Goal: Task Accomplishment & Management: Use online tool/utility

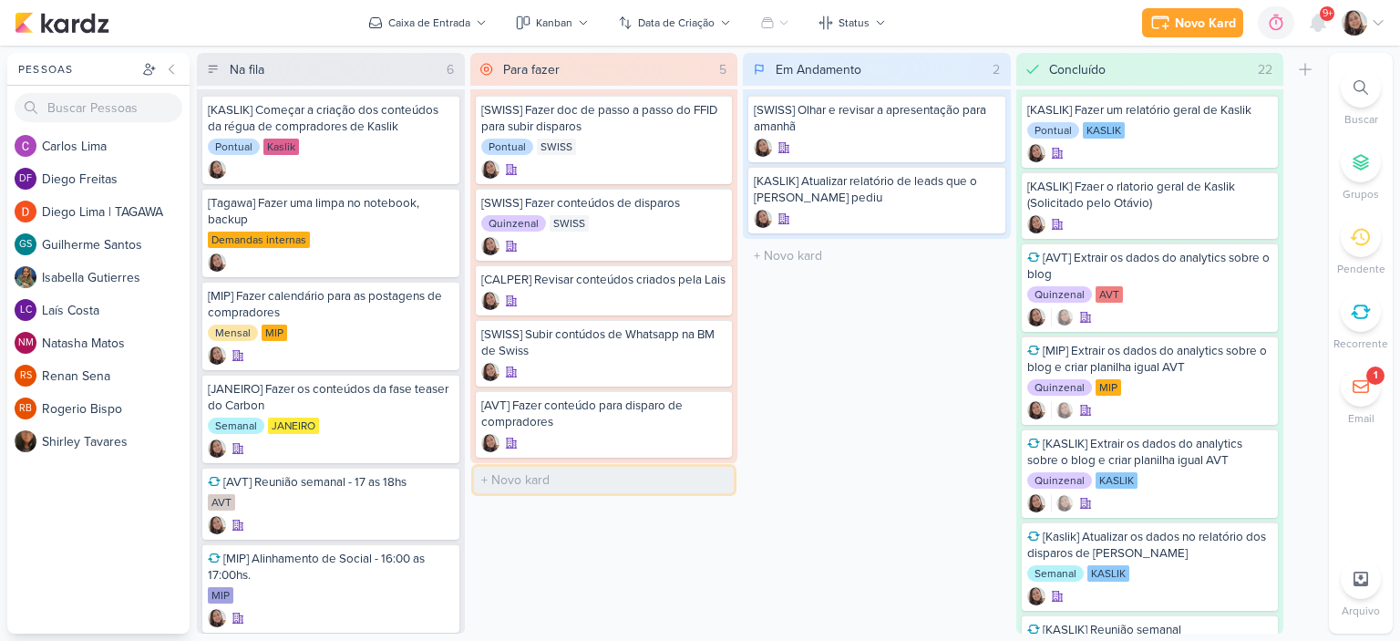
click at [543, 488] on input "text" at bounding box center [604, 480] width 261 height 26
paste input "Apresentação Régua de Comunicação SWISS"
type input "Apresentação Régua de Comunicação SWISS"
click at [602, 501] on div "Apresentação Régua de Comunicação SWISS" at bounding box center [604, 486] width 257 height 51
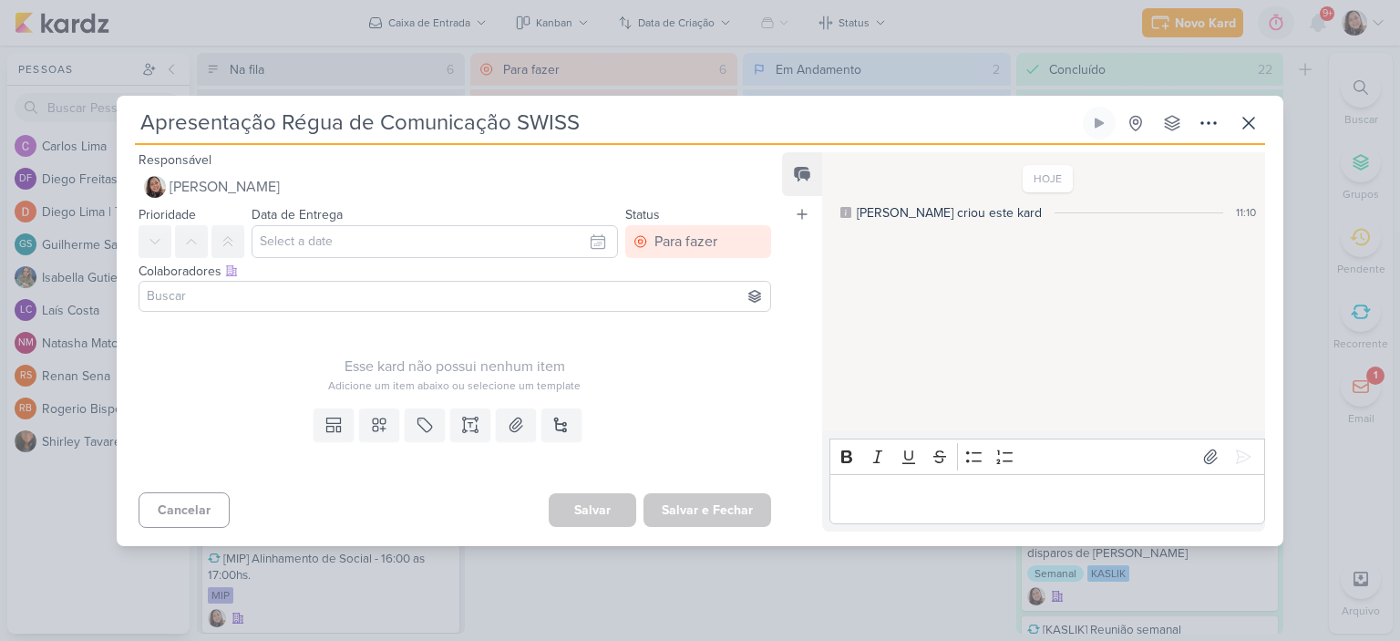
click at [139, 115] on input "Apresentação Régua de Comunicação SWISS" at bounding box center [607, 123] width 944 height 33
type input "[SApresentação Régua de Comunicação SWISS"
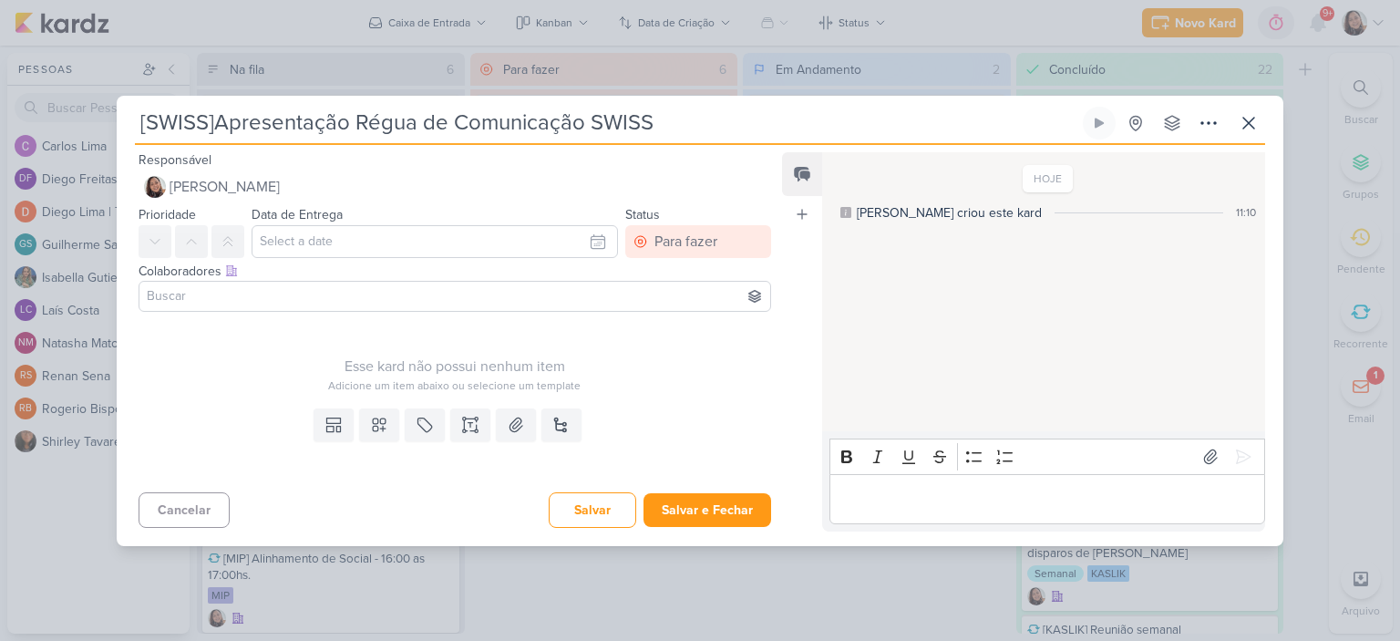
type input "[SWISS] Apresentação Régua de Comunicação SWISS"
click at [752, 506] on button "Salvar e Fechar" at bounding box center [708, 510] width 128 height 34
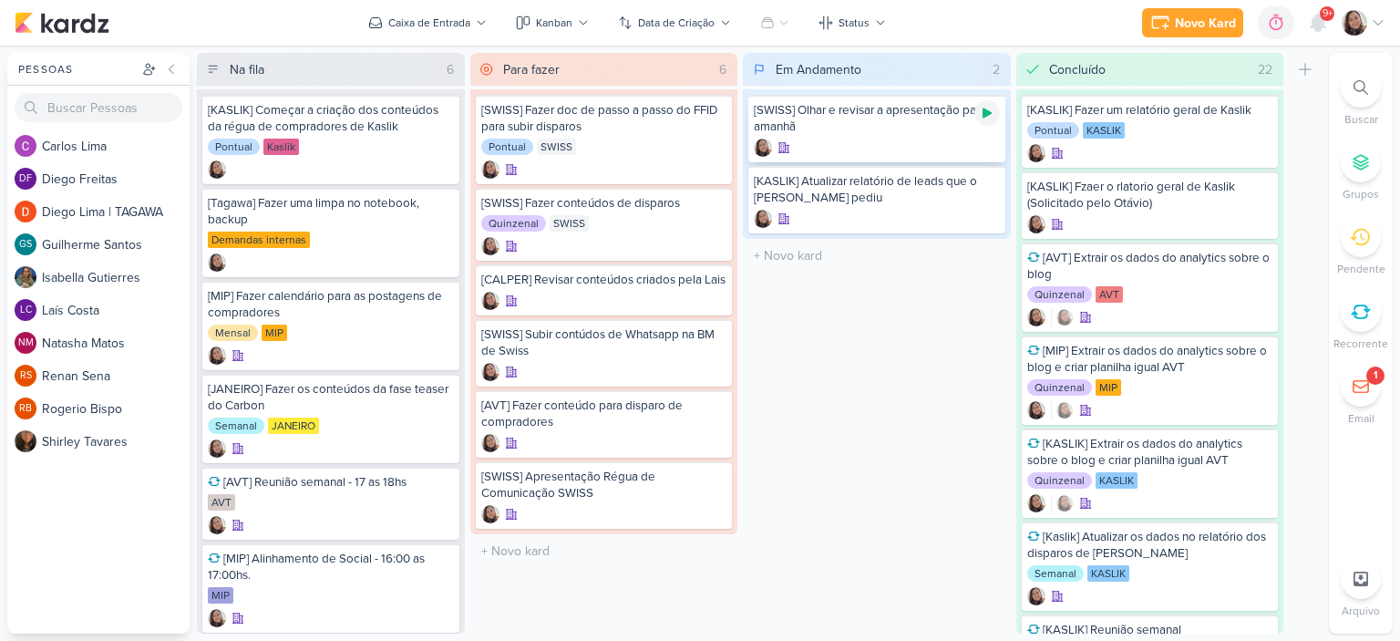
click at [987, 118] on icon at bounding box center [987, 113] width 15 height 15
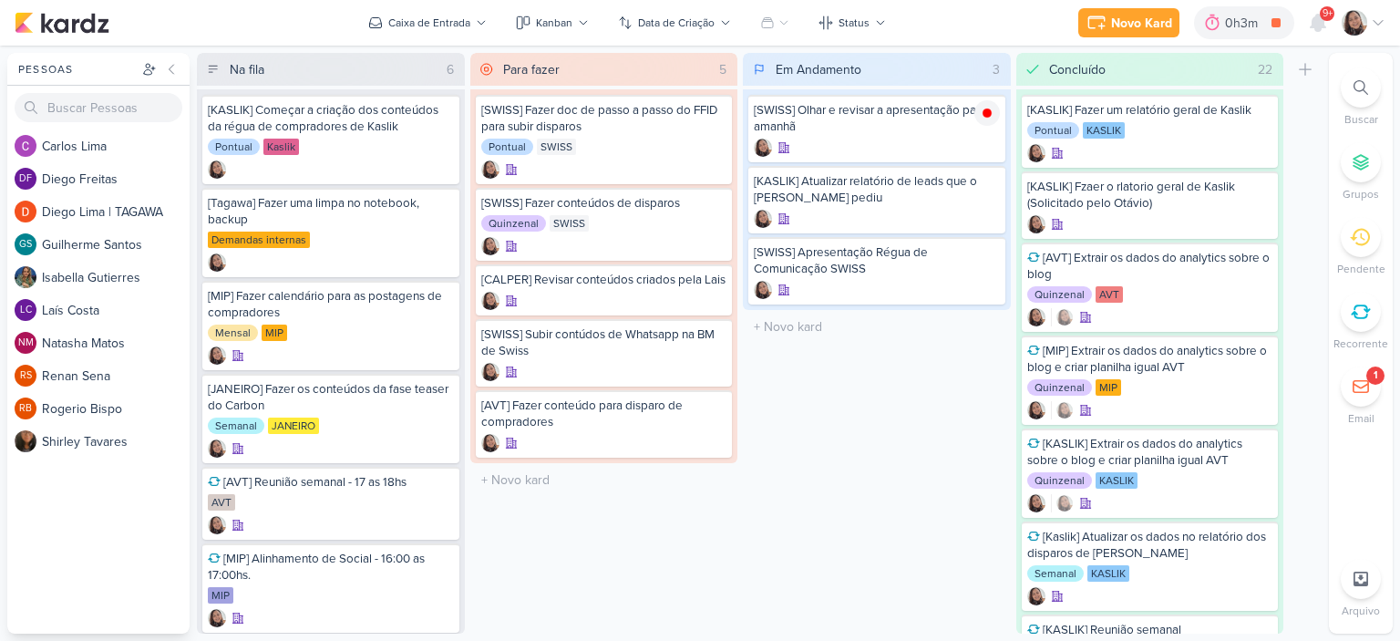
click at [1382, 17] on icon at bounding box center [1378, 22] width 15 height 15
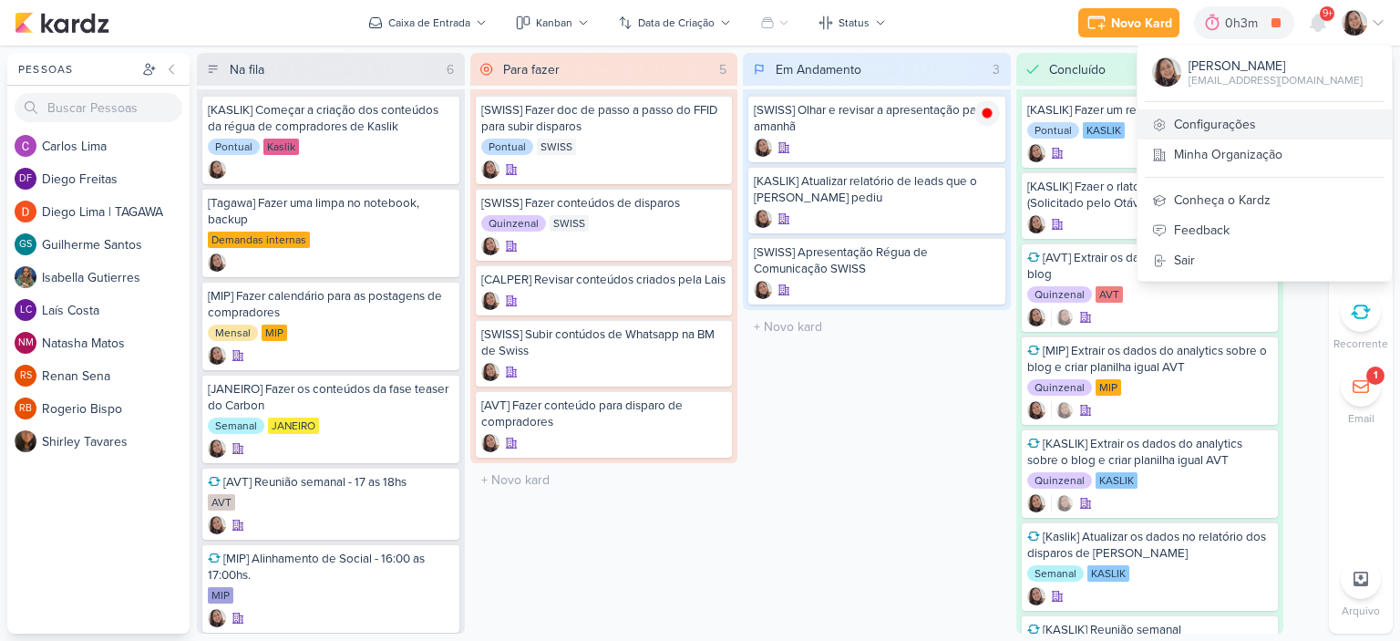
click at [1229, 129] on link "Configurações" at bounding box center [1265, 124] width 254 height 30
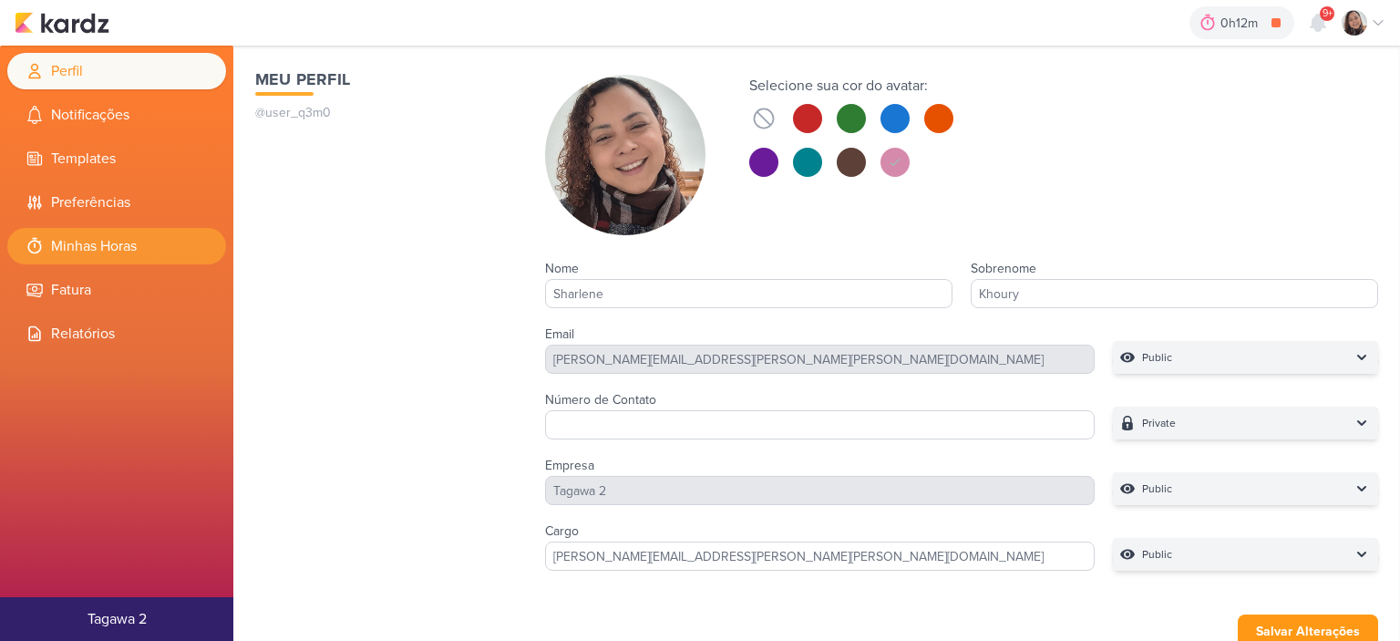
click at [101, 259] on li "Minhas Horas" at bounding box center [116, 246] width 219 height 36
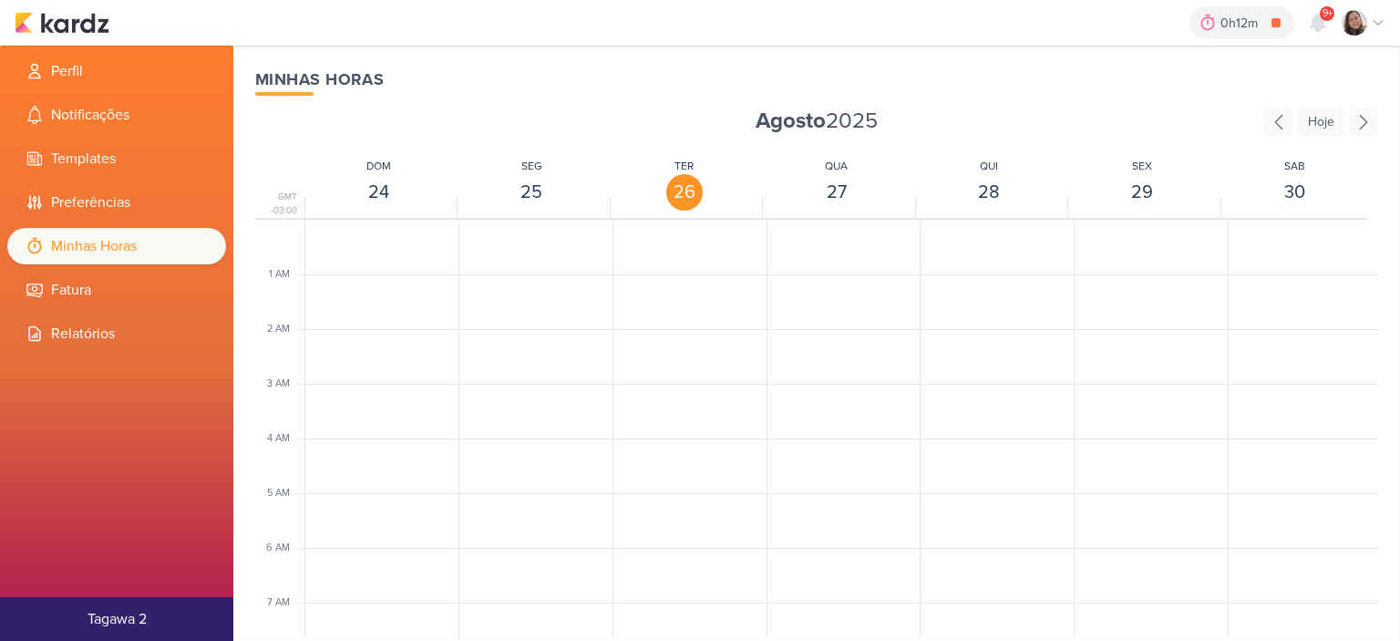
scroll to position [430, 0]
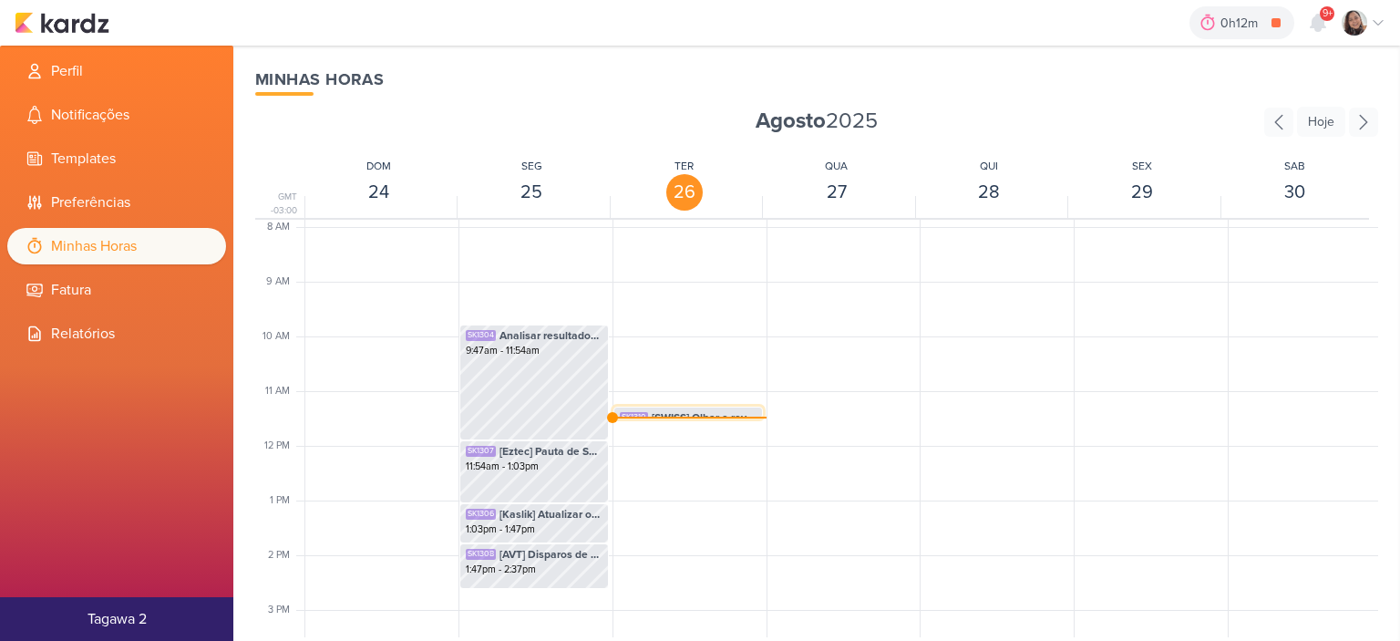
click at [684, 411] on span "[SWISS] Olhar e revisar a apresentação para amanhã" at bounding box center [704, 417] width 105 height 16
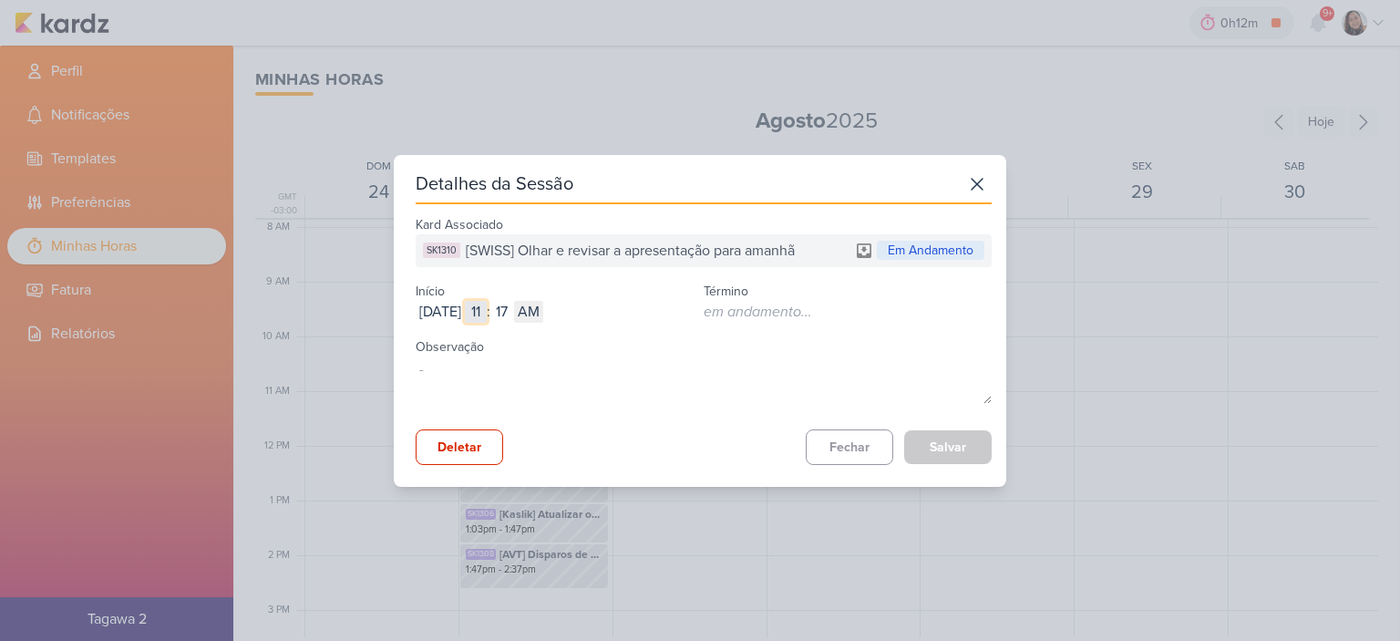
click at [487, 312] on input "11" at bounding box center [476, 312] width 22 height 22
type input "10"
click at [543, 309] on select "AM PM" at bounding box center [528, 312] width 29 height 22
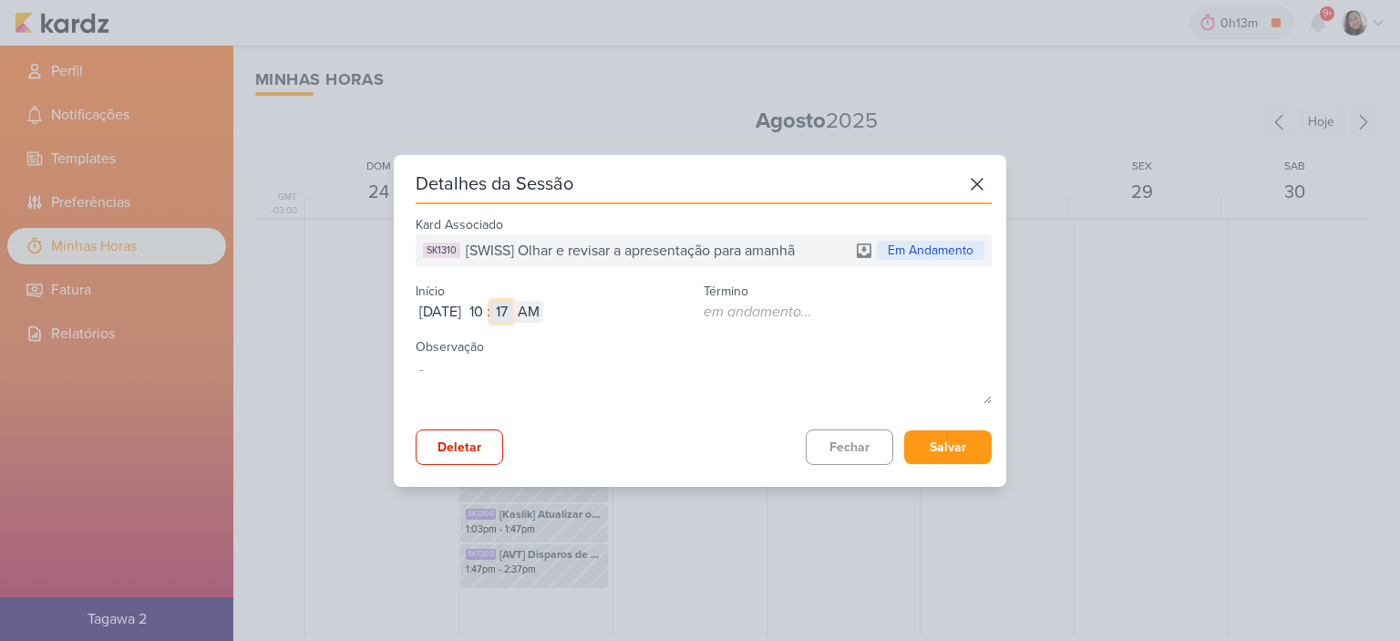
click at [512, 309] on input "17" at bounding box center [501, 312] width 22 height 22
type input "46"
click at [969, 454] on button "Salvar" at bounding box center [948, 447] width 88 height 34
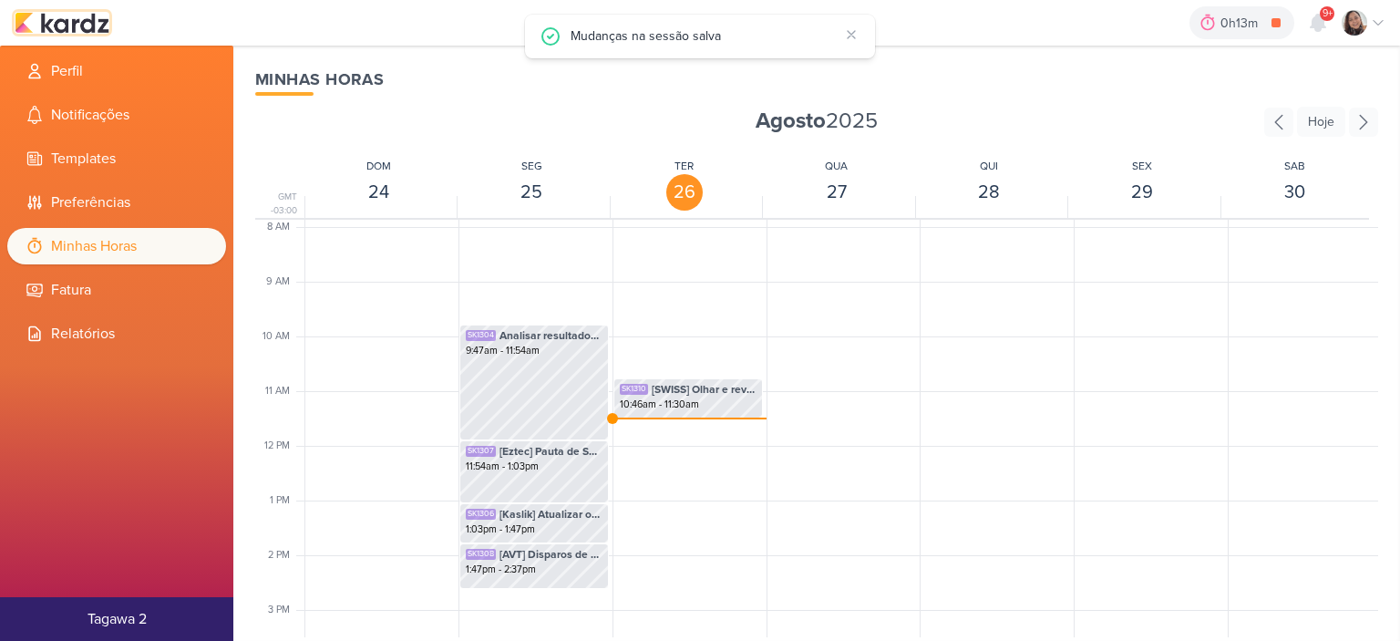
click at [88, 32] on img at bounding box center [62, 23] width 95 height 22
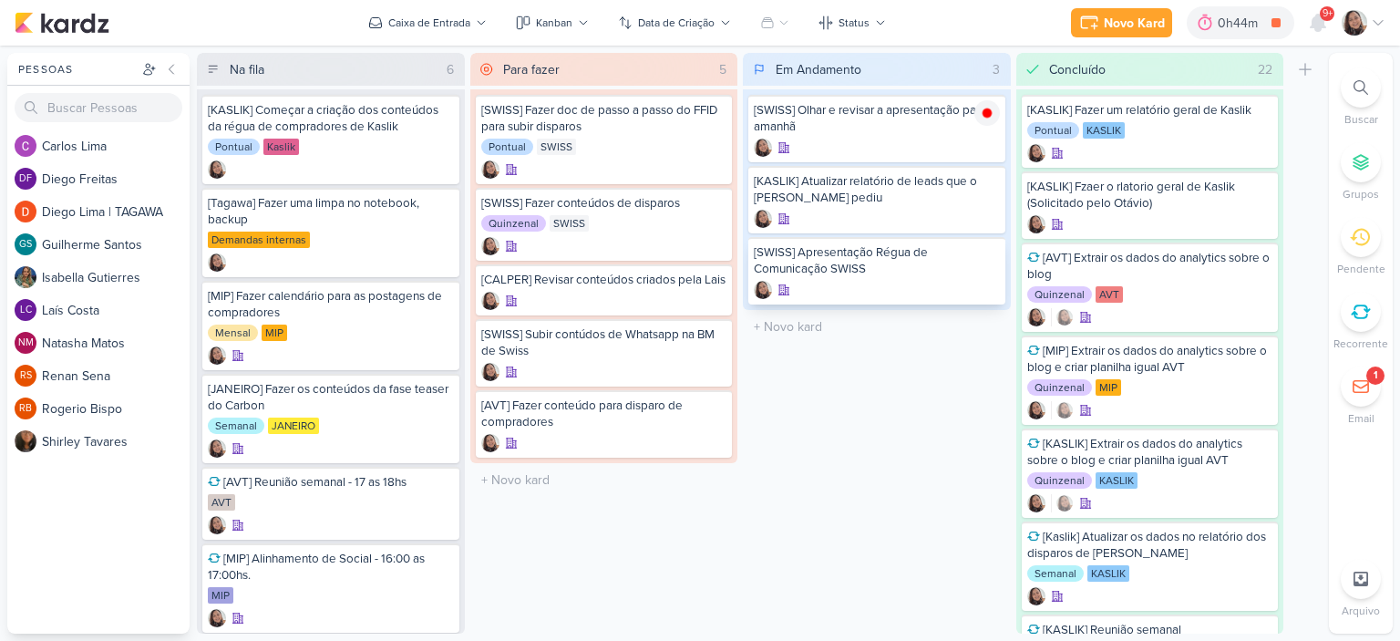
click at [963, 254] on div "[SWISS] Apresentação Régua de Comunicação SWISS" at bounding box center [877, 260] width 246 height 33
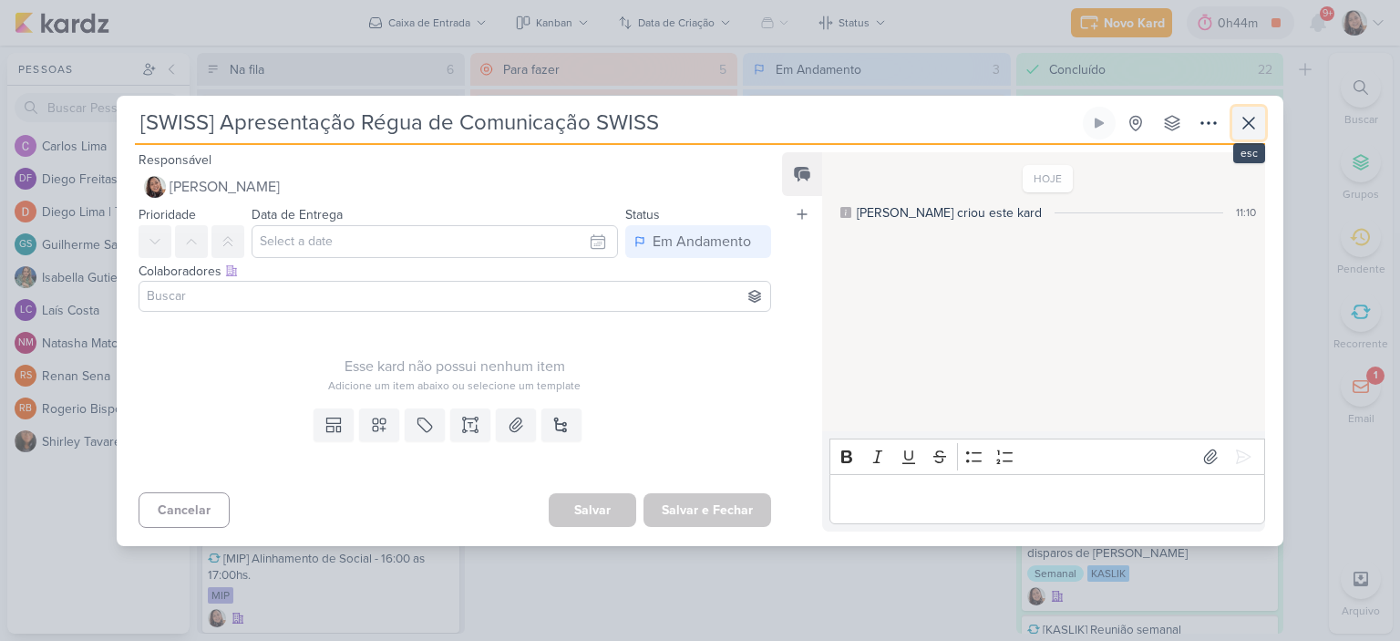
click at [1249, 126] on icon at bounding box center [1249, 123] width 22 height 22
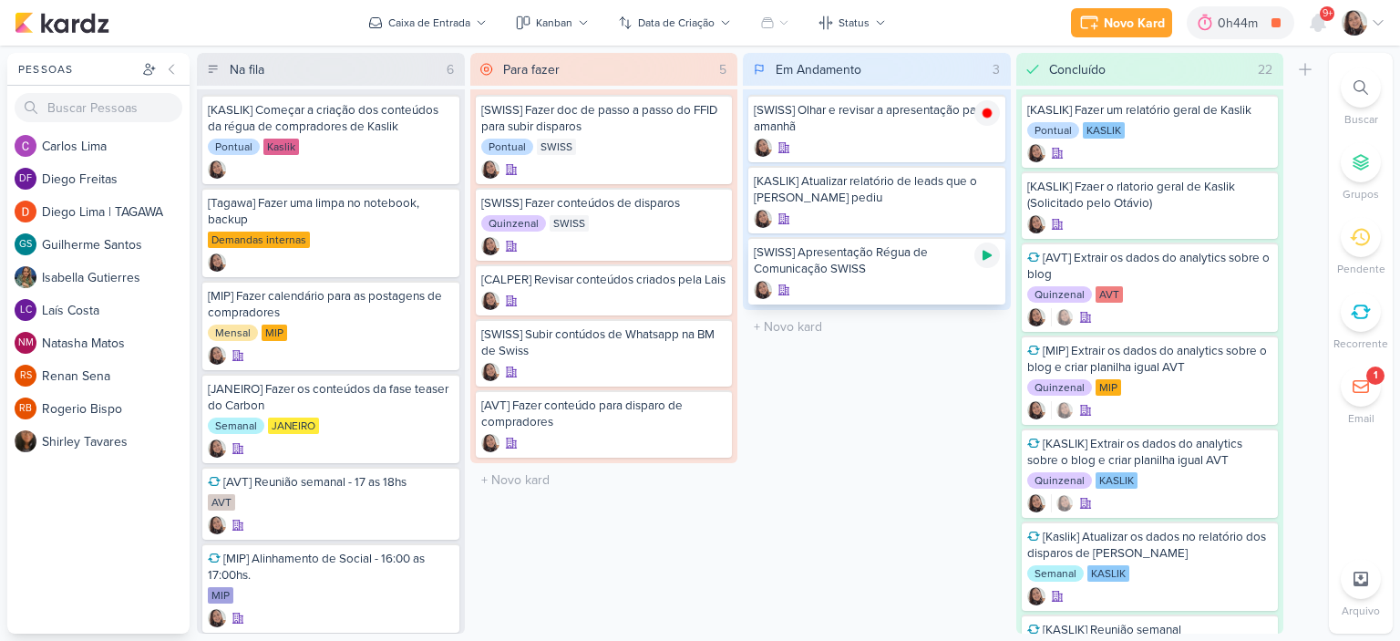
click at [983, 251] on icon at bounding box center [987, 256] width 9 height 10
